Goal: Information Seeking & Learning: Check status

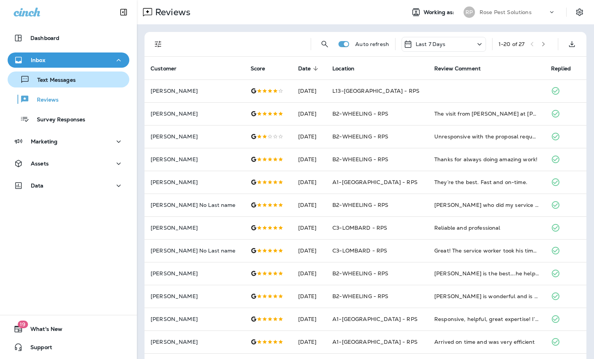
click at [69, 86] on button "Text Messages" at bounding box center [69, 79] width 122 height 16
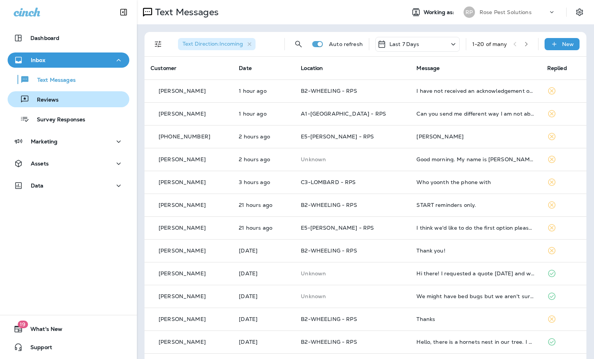
click at [51, 99] on p "Reviews" at bounding box center [43, 100] width 29 height 7
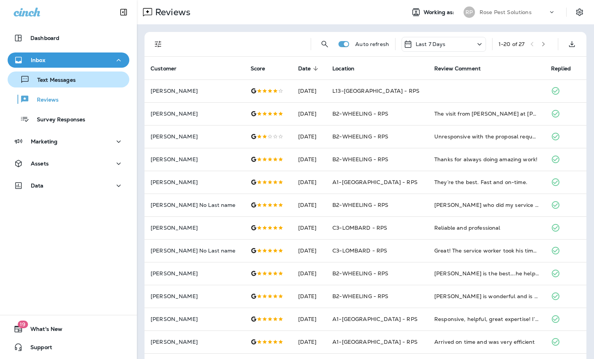
click at [53, 81] on p "Text Messages" at bounding box center [53, 80] width 46 height 7
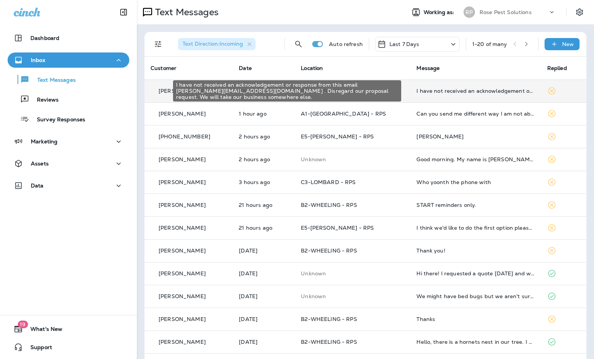
click at [462, 91] on div "I have not received an acknowledgement or response from this email [PERSON_NAME…" at bounding box center [475, 91] width 118 height 6
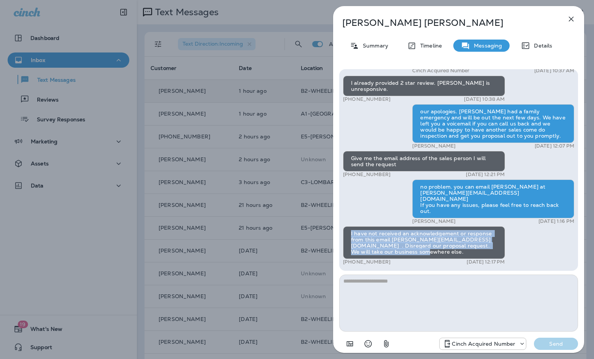
drag, startPoint x: 422, startPoint y: 253, endPoint x: 349, endPoint y: 233, distance: 75.8
click at [349, 233] on div "I have not received an acknowledgement or response from this email [PERSON_NAME…" at bounding box center [424, 242] width 162 height 33
copy div "I have not received an acknowledgement or response from this email [PERSON_NAME…"
click at [56, 107] on div "[PERSON_NAME] Summary Timeline Messaging Details Hi [PERSON_NAME], thank you fo…" at bounding box center [297, 179] width 594 height 359
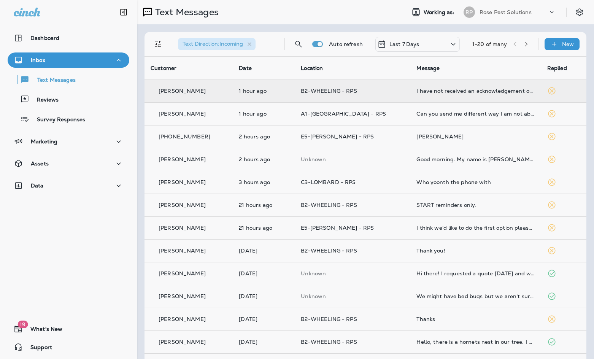
click at [53, 98] on div at bounding box center [337, 179] width 594 height 359
click at [51, 100] on p "Reviews" at bounding box center [43, 100] width 29 height 7
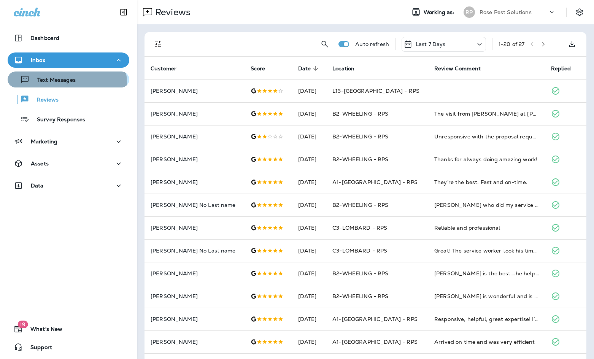
click at [60, 84] on p "Text Messages" at bounding box center [53, 80] width 46 height 7
